Goal: Navigation & Orientation: Find specific page/section

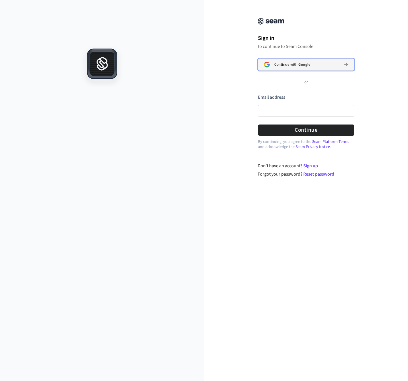
click at [287, 63] on span "Continue with Google" at bounding box center [292, 64] width 36 height 5
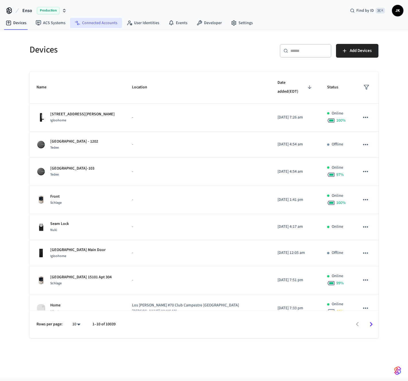
click at [102, 22] on link "Connected Accounts" at bounding box center [96, 23] width 52 height 10
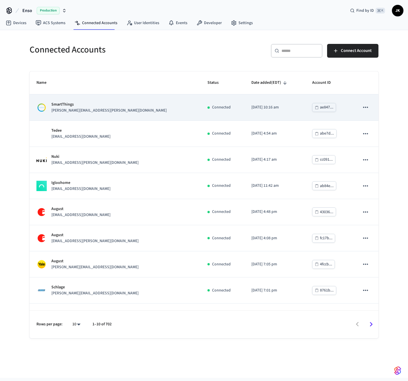
click at [124, 104] on p "SmartThings" at bounding box center [108, 105] width 115 height 6
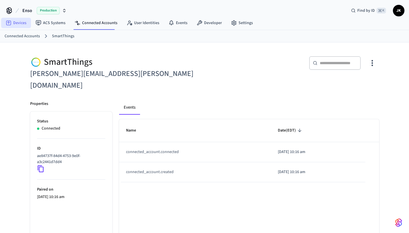
click at [20, 22] on link "Devices" at bounding box center [16, 23] width 30 height 10
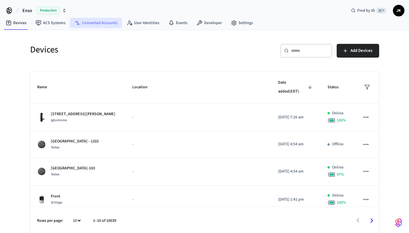
click at [102, 24] on link "Connected Accounts" at bounding box center [96, 23] width 52 height 10
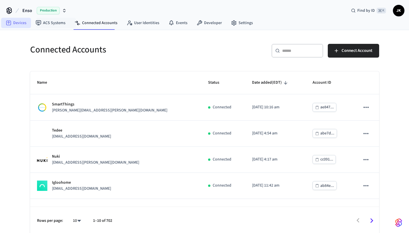
click at [18, 23] on link "Devices" at bounding box center [16, 23] width 30 height 10
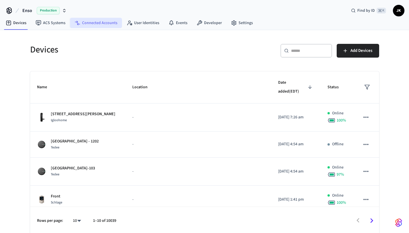
click at [93, 21] on link "Connected Accounts" at bounding box center [96, 23] width 52 height 10
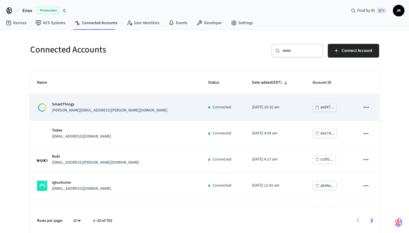
click at [86, 112] on p "[PERSON_NAME][EMAIL_ADDRESS][PERSON_NAME][DOMAIN_NAME]" at bounding box center [109, 111] width 115 height 6
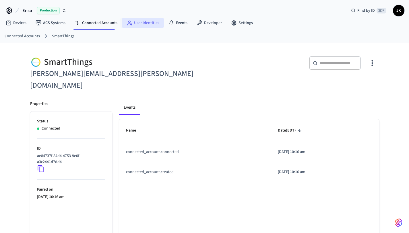
click at [135, 22] on link "User Identities" at bounding box center [143, 23] width 42 height 10
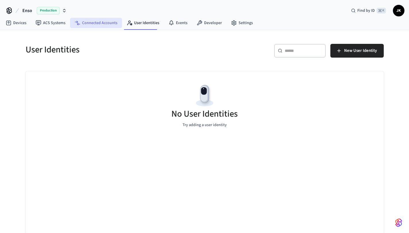
click at [94, 18] on link "Connected Accounts" at bounding box center [96, 23] width 52 height 10
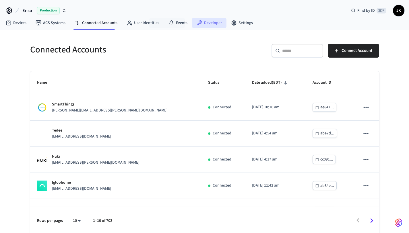
click at [197, 23] on icon at bounding box center [200, 23] width 6 height 6
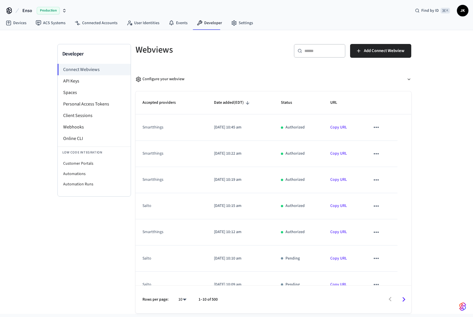
click at [374, 129] on icon "sticky table" at bounding box center [375, 126] width 7 height 7
click at [374, 129] on div at bounding box center [236, 158] width 473 height 317
drag, startPoint x: 341, startPoint y: 125, endPoint x: 323, endPoint y: 124, distance: 17.6
click at [338, 125] on link "Copy URL" at bounding box center [338, 127] width 17 height 6
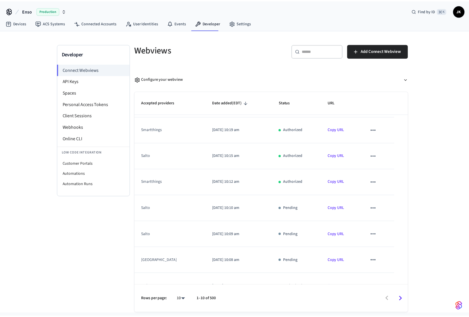
scroll to position [91, 0]
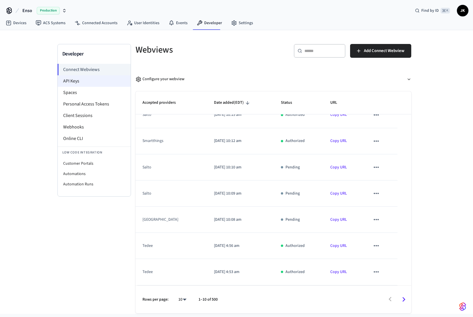
click at [96, 85] on li "API Keys" at bounding box center [94, 80] width 73 height 11
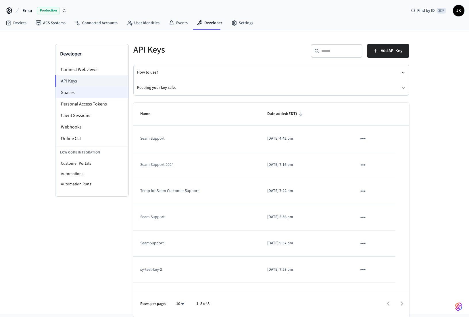
click at [96, 96] on li "Spaces" at bounding box center [91, 92] width 73 height 11
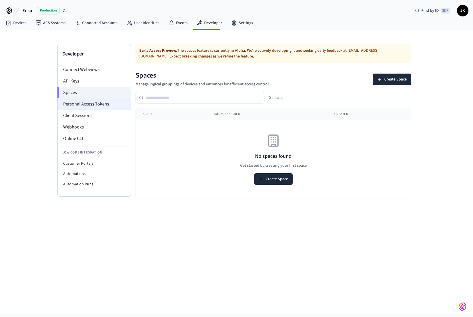
click at [96, 104] on li "Personal Access Tokens" at bounding box center [94, 103] width 73 height 11
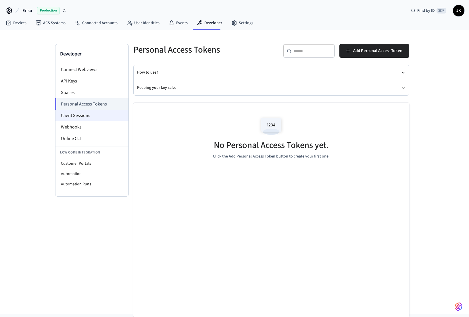
click at [94, 115] on li "Client Sessions" at bounding box center [91, 115] width 73 height 11
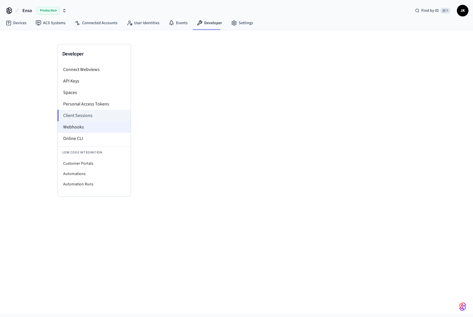
click at [92, 125] on li "Webhooks" at bounding box center [94, 126] width 73 height 11
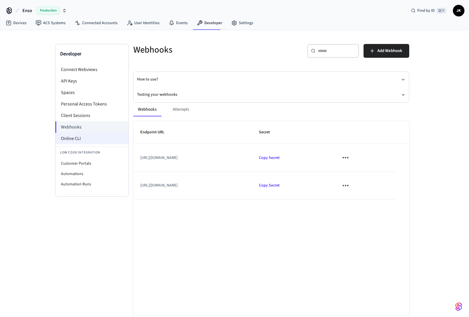
click at [90, 137] on li "Online CLI" at bounding box center [91, 138] width 73 height 11
click at [82, 165] on li "Customer Portals" at bounding box center [91, 163] width 73 height 10
select select "**********"
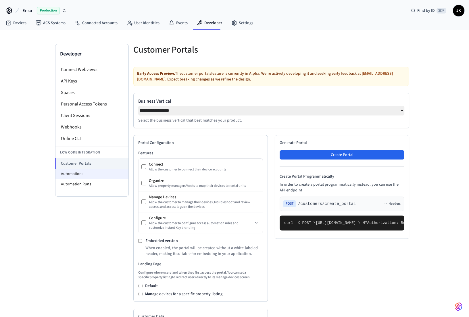
click at [105, 171] on li "Automations" at bounding box center [91, 174] width 73 height 10
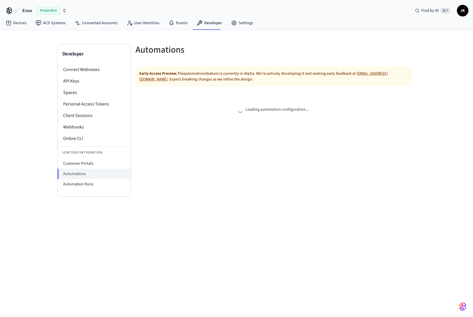
select select "**********"
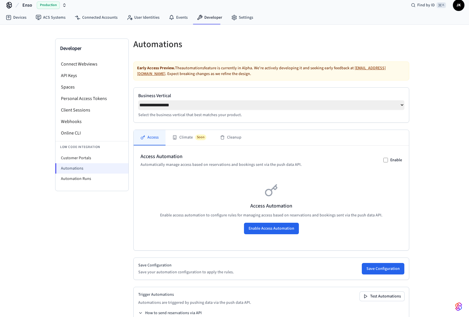
scroll to position [5, 0]
click at [84, 183] on li "Automation Runs" at bounding box center [91, 179] width 73 height 10
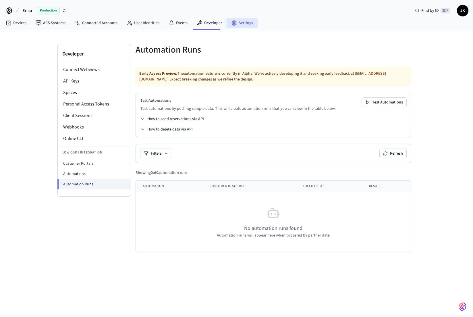
click at [233, 26] on icon at bounding box center [234, 23] width 6 height 6
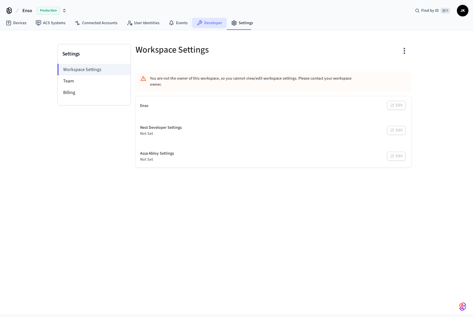
click at [205, 22] on link "Developer" at bounding box center [209, 23] width 34 height 10
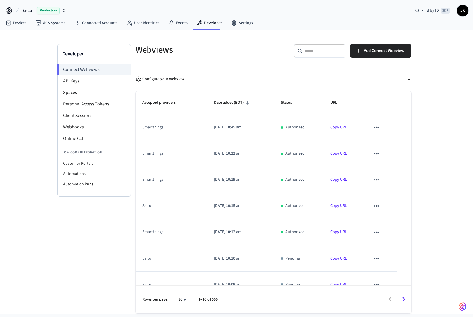
click at [20, 55] on div "Developer Connect Webviews API Keys Spaces Personal Access Tokens Client Sessio…" at bounding box center [236, 171] width 473 height 283
click at [53, 20] on link "ACS Systems" at bounding box center [50, 23] width 39 height 10
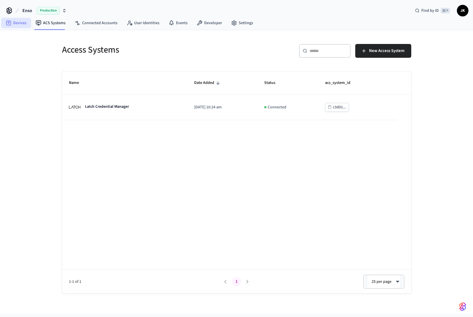
click at [20, 26] on link "Devices" at bounding box center [16, 23] width 30 height 10
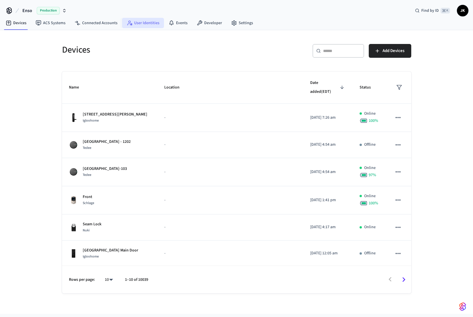
click at [132, 20] on link "User Identities" at bounding box center [143, 23] width 42 height 10
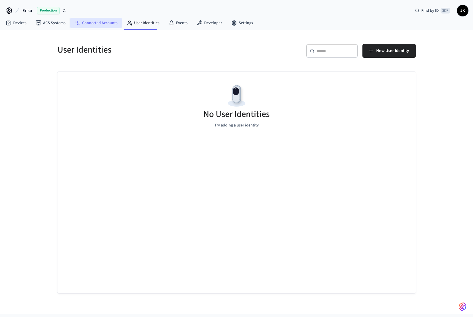
click at [94, 20] on link "Connected Accounts" at bounding box center [96, 23] width 52 height 10
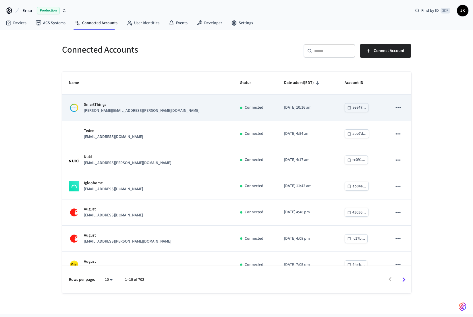
click at [164, 111] on div "SmartThings [PERSON_NAME][EMAIL_ADDRESS][PERSON_NAME][DOMAIN_NAME]" at bounding box center [147, 108] width 157 height 12
click at [396, 108] on icon "sticky table" at bounding box center [398, 107] width 5 height 1
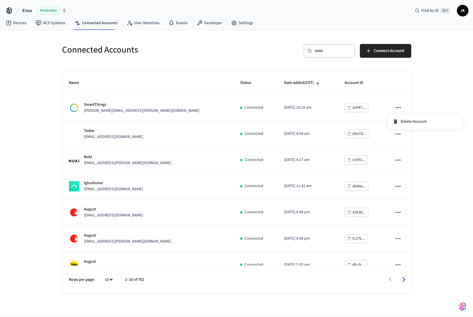
click at [188, 102] on div at bounding box center [236, 158] width 473 height 317
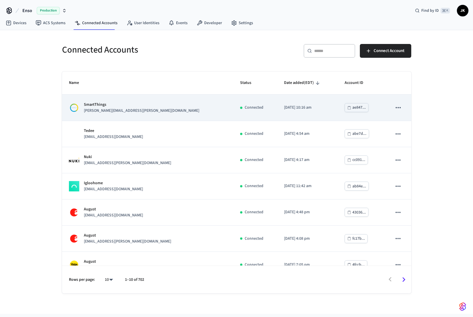
click at [187, 108] on div "SmartThings [PERSON_NAME][EMAIL_ADDRESS][PERSON_NAME][DOMAIN_NAME]" at bounding box center [147, 108] width 157 height 12
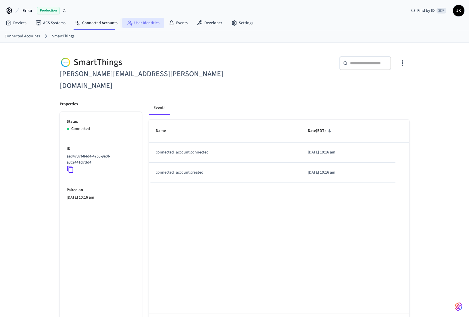
click at [138, 27] on link "User Identities" at bounding box center [143, 23] width 42 height 10
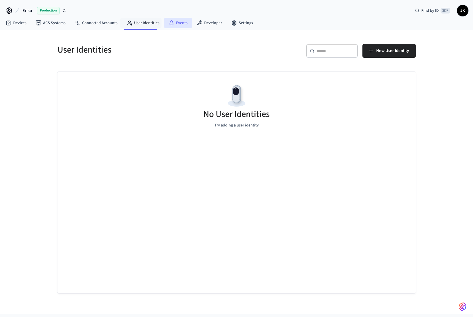
click at [184, 24] on link "Events" at bounding box center [178, 23] width 28 height 10
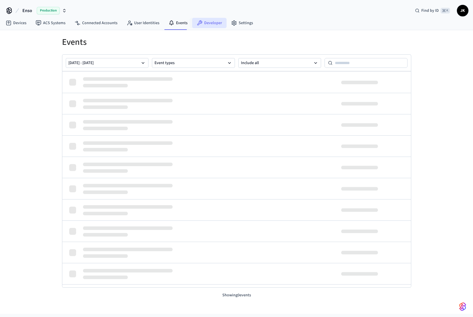
click at [205, 24] on link "Developer" at bounding box center [209, 23] width 34 height 10
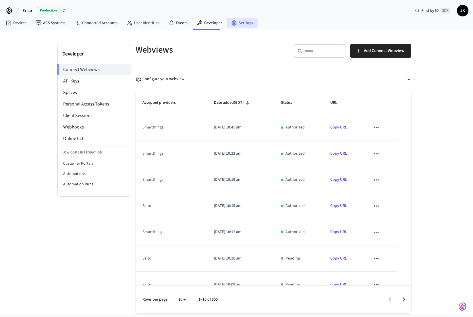
click at [241, 26] on link "Settings" at bounding box center [242, 23] width 31 height 10
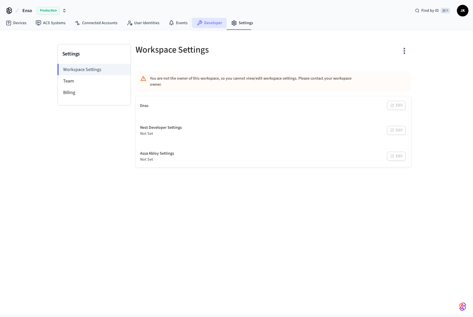
click at [193, 21] on link "Developer" at bounding box center [209, 23] width 34 height 10
